Goal: Information Seeking & Learning: Learn about a topic

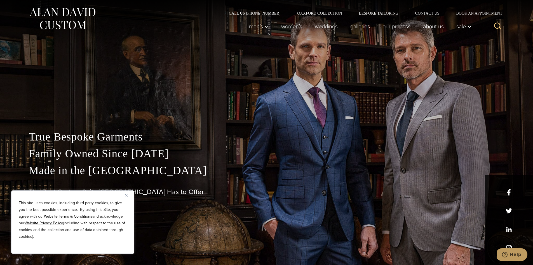
click at [127, 194] on img "Close" at bounding box center [126, 195] width 3 height 3
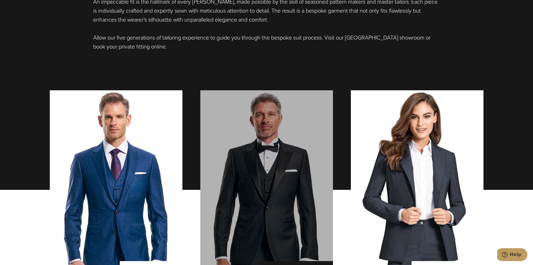
scroll to position [448, 0]
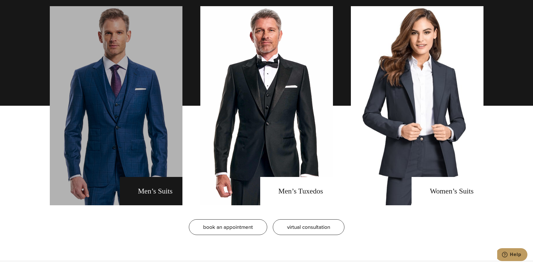
click at [137, 195] on link "men's suits" at bounding box center [116, 105] width 133 height 199
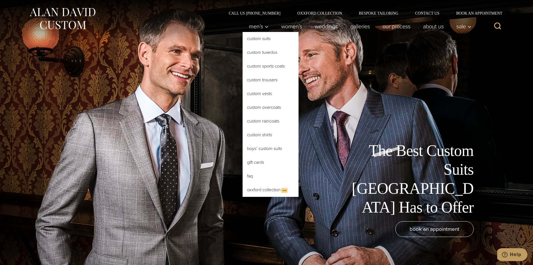
click at [253, 37] on link "Custom Suits" at bounding box center [271, 38] width 56 height 13
click at [252, 37] on link "Custom Suits" at bounding box center [271, 38] width 56 height 13
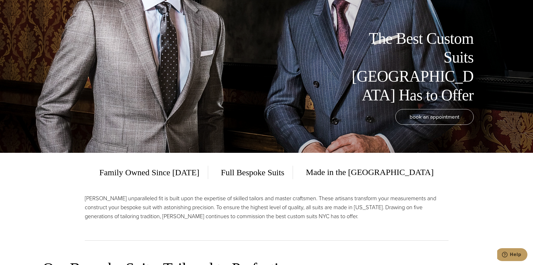
scroll to position [140, 0]
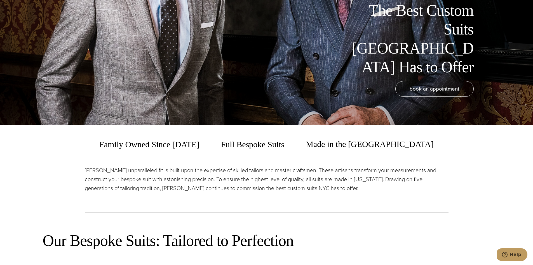
click at [293, 143] on span "Full Bespoke Suits" at bounding box center [253, 143] width 81 height 13
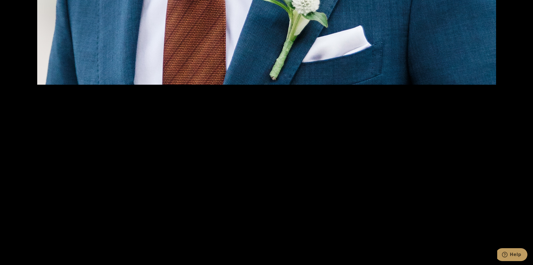
scroll to position [1148, 0]
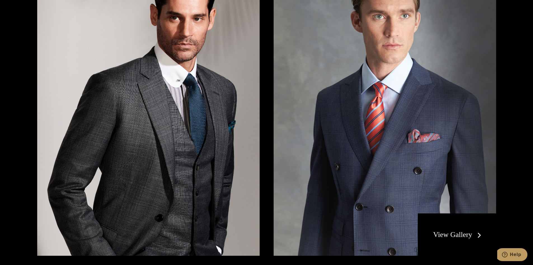
click at [459, 234] on link "View Gallery" at bounding box center [458, 234] width 50 height 8
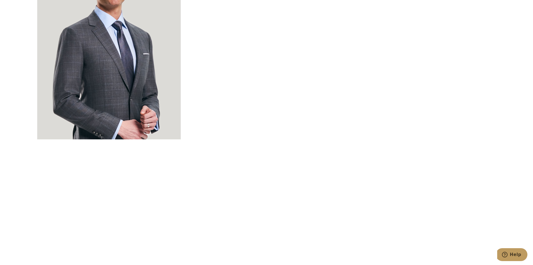
scroll to position [1931, 0]
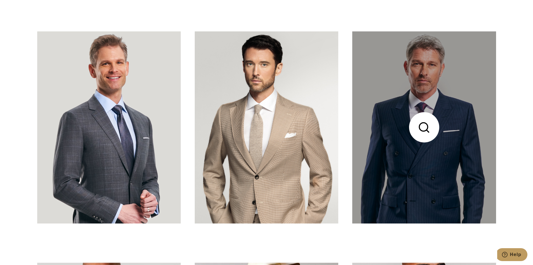
click at [417, 173] on link at bounding box center [424, 126] width 144 height 191
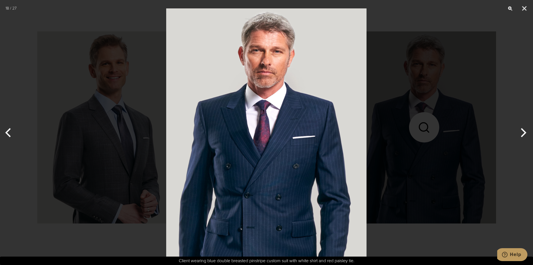
click at [525, 131] on button "Next" at bounding box center [522, 132] width 21 height 28
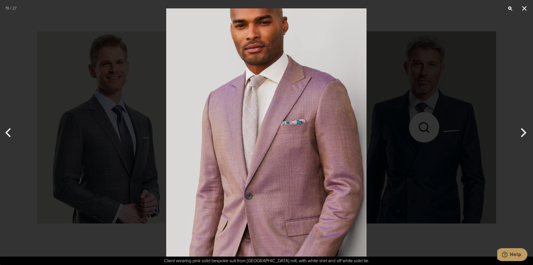
click at [525, 131] on button "Next" at bounding box center [522, 132] width 21 height 28
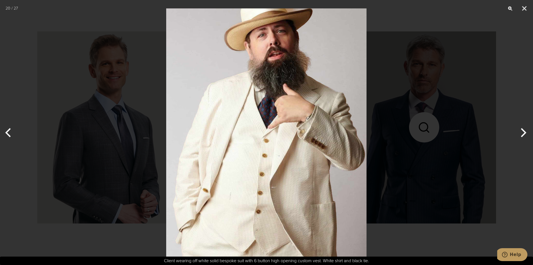
click at [525, 131] on button "Next" at bounding box center [522, 132] width 21 height 28
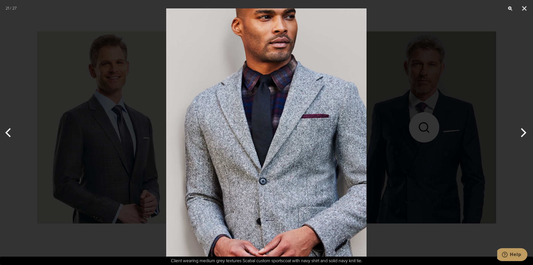
click at [525, 131] on button "Next" at bounding box center [522, 132] width 21 height 28
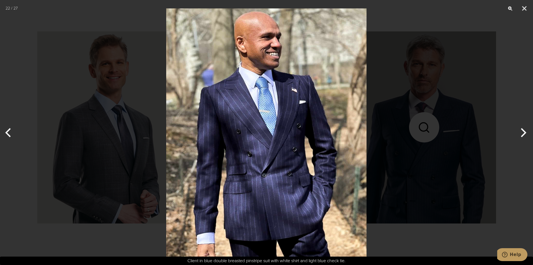
click at [525, 131] on button "Next" at bounding box center [522, 132] width 21 height 28
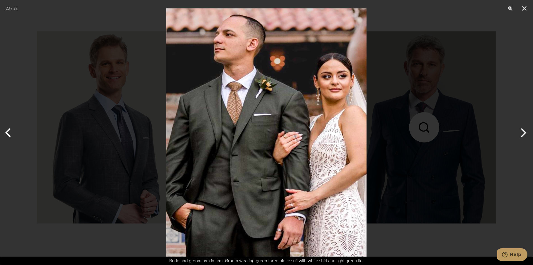
click at [525, 131] on button "Next" at bounding box center [522, 132] width 21 height 28
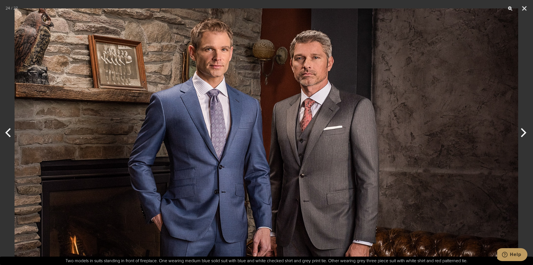
click at [525, 131] on button "Next" at bounding box center [522, 132] width 21 height 28
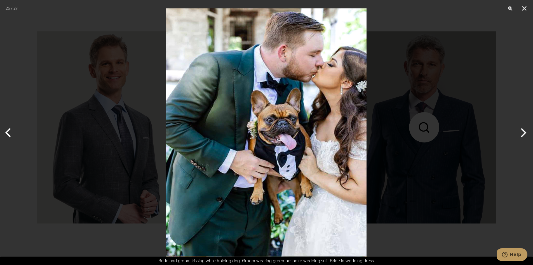
click at [525, 131] on button "Next" at bounding box center [522, 132] width 21 height 28
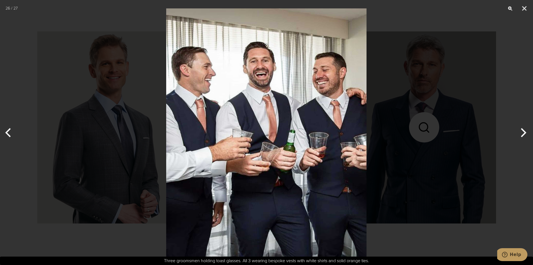
click at [525, 131] on button "Next" at bounding box center [522, 132] width 21 height 28
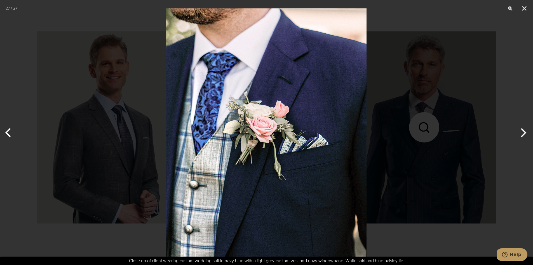
click at [525, 131] on button "Next" at bounding box center [522, 132] width 21 height 28
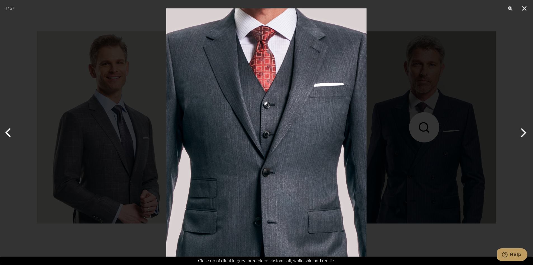
click at [525, 131] on button "Next" at bounding box center [522, 132] width 21 height 28
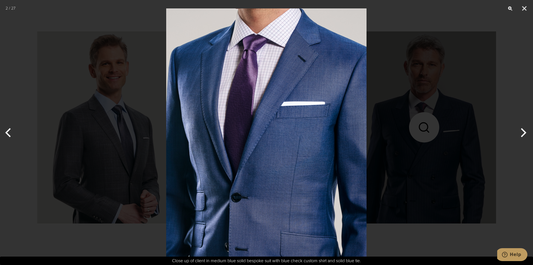
click at [525, 131] on button "Next" at bounding box center [522, 132] width 21 height 28
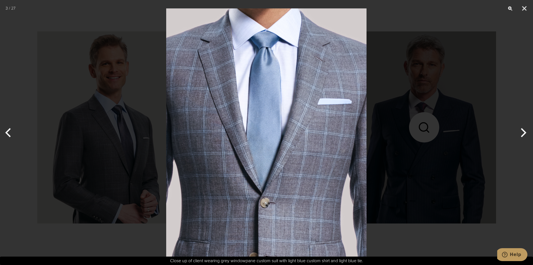
click at [525, 131] on button "Next" at bounding box center [522, 132] width 21 height 28
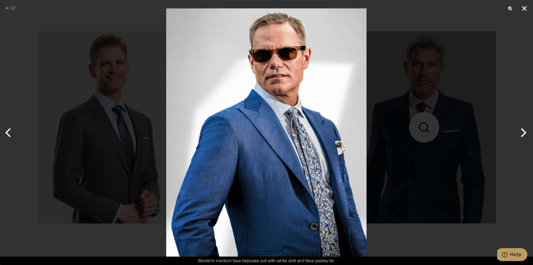
click at [523, 11] on button "Close" at bounding box center [525, 8] width 14 height 17
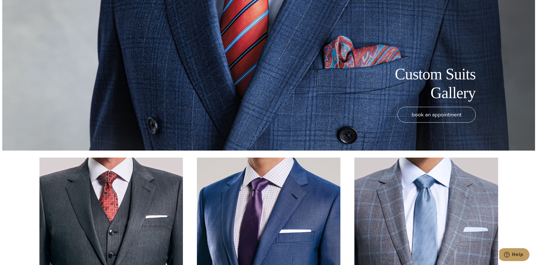
scroll to position [0, 0]
